Goal: Task Accomplishment & Management: Use online tool/utility

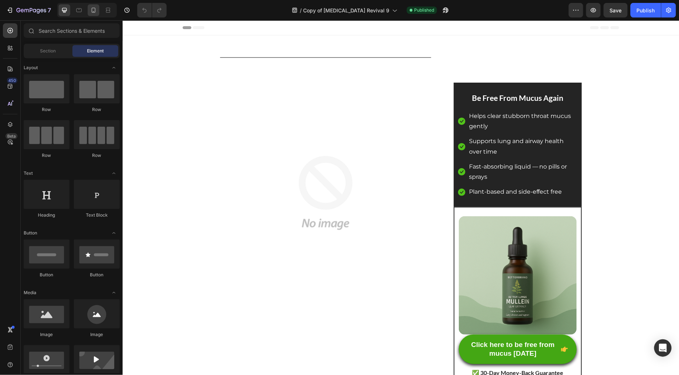
click at [89, 9] on div at bounding box center [94, 10] width 12 height 12
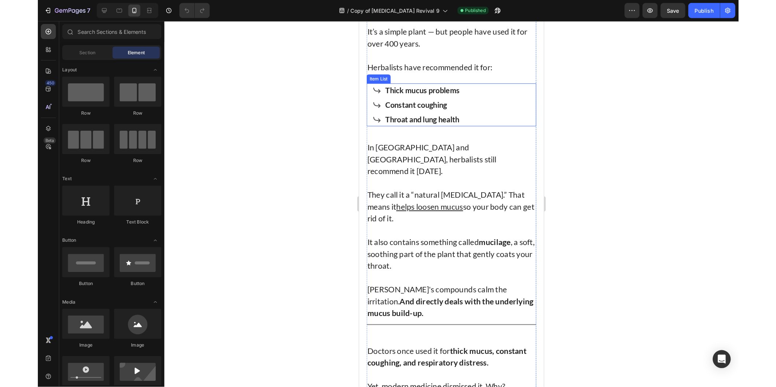
scroll to position [2427, 0]
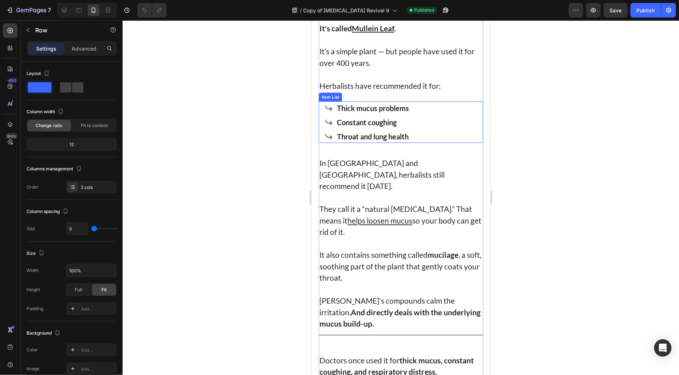
click at [369, 112] on strong "Thick mucus problems" at bounding box center [373, 107] width 72 height 9
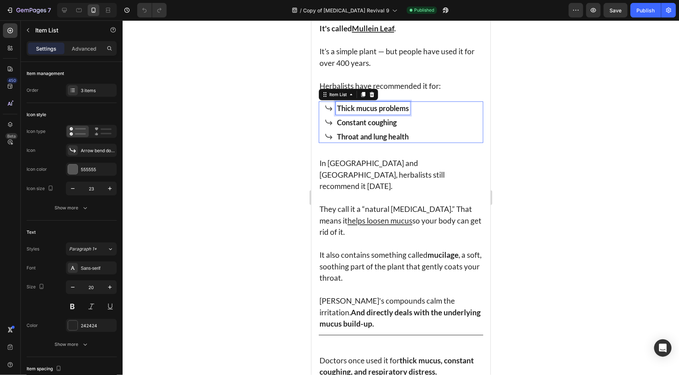
click at [369, 112] on strong "Thick mucus problems" at bounding box center [373, 107] width 72 height 9
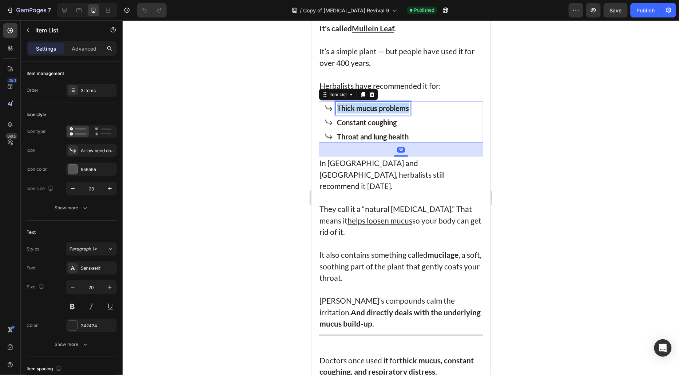
click at [369, 112] on strong "Thick mucus problems" at bounding box center [373, 107] width 72 height 9
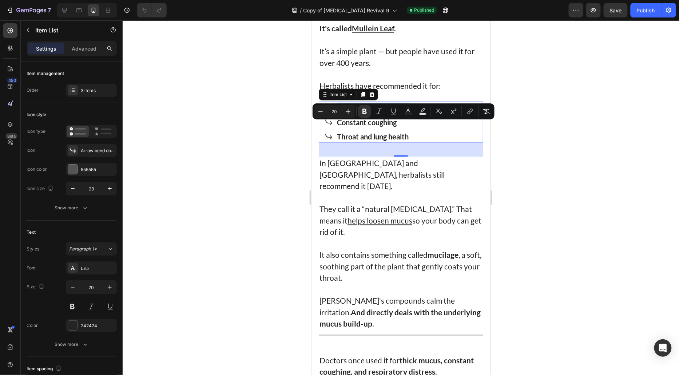
click at [351, 126] on strong "Constant coughing" at bounding box center [367, 122] width 60 height 9
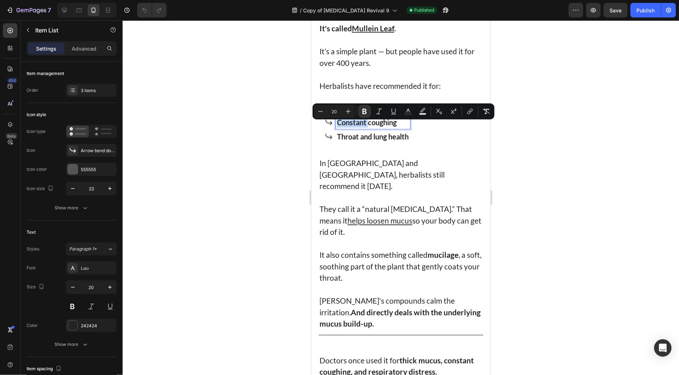
click at [351, 126] on strong "Constant coughing" at bounding box center [367, 122] width 60 height 9
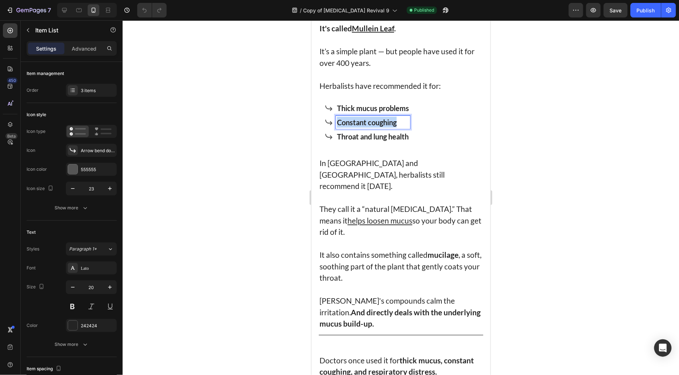
drag, startPoint x: 351, startPoint y: 137, endPoint x: 590, endPoint y: 170, distance: 242.2
click at [351, 126] on strong "Constant coughing" at bounding box center [367, 122] width 60 height 9
copy strong "Constant coughing"
click at [379, 141] on strong "Throat and lung health" at bounding box center [373, 136] width 72 height 9
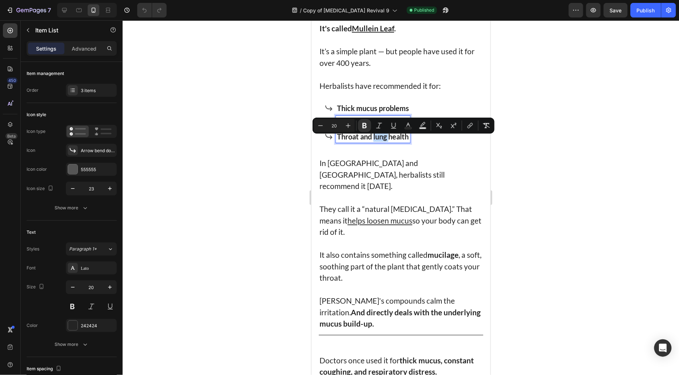
click at [379, 141] on strong "Throat and lung health" at bounding box center [373, 136] width 72 height 9
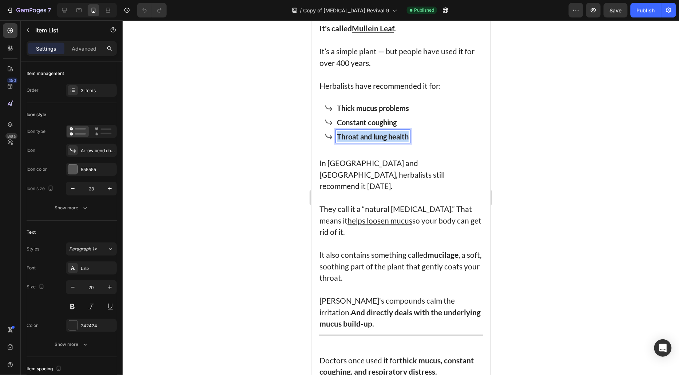
copy strong "Throat and lung health"
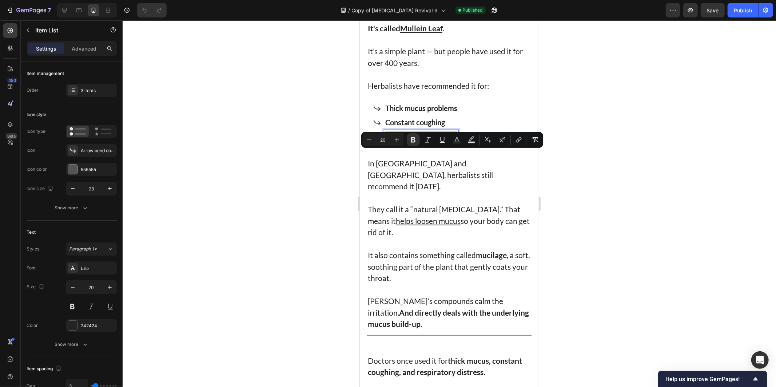
click at [679, 137] on div at bounding box center [450, 203] width 654 height 367
